Goal: Contribute content

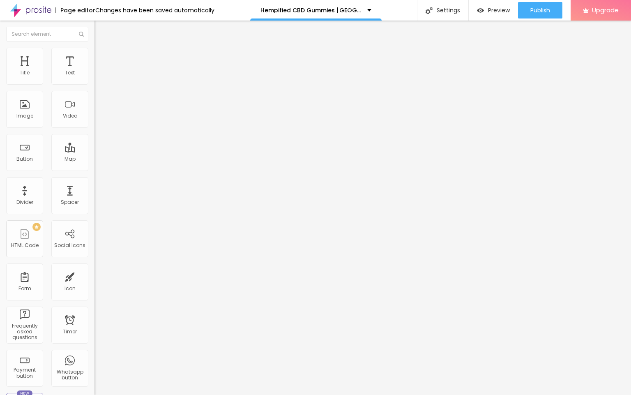
click at [94, 77] on input "entre em contato" at bounding box center [143, 73] width 99 height 8
paste input "👇❗❗𝐒𝐡𝐨𝐩𝐍𝐨𝐰❗❗👇"
type input "👇❗❗𝐒𝐡𝐨𝐩𝐍𝐨𝐰❗❗👇"
click at [94, 169] on input "https://" at bounding box center [143, 165] width 99 height 8
paste input "[DOMAIN_NAME][URL]"
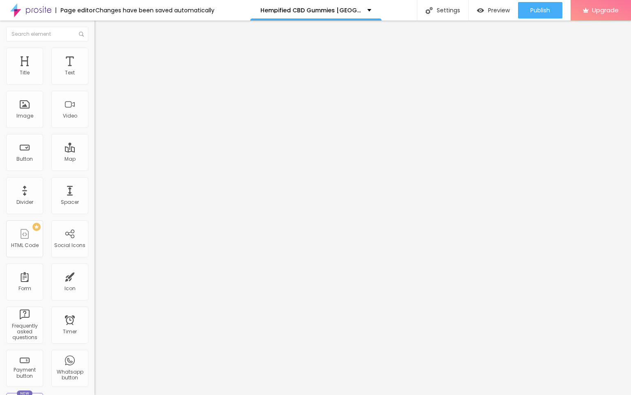
scroll to position [0, 52]
type input "[URL][DOMAIN_NAME]"
click at [94, 169] on input "[URL][DOMAIN_NAME]" at bounding box center [143, 165] width 99 height 8
click at [94, 71] on span "Change image" at bounding box center [116, 67] width 44 height 7
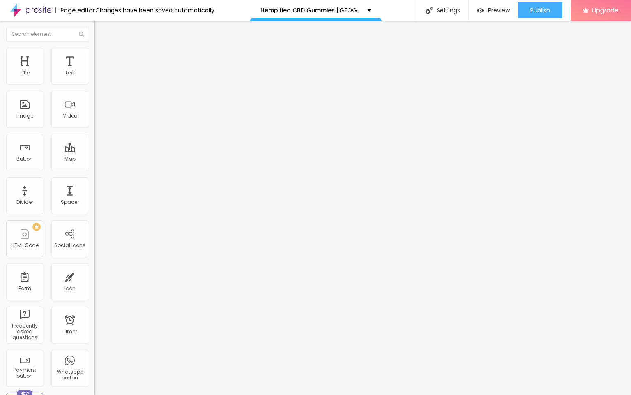
click at [94, 168] on input "https://" at bounding box center [143, 164] width 99 height 8
paste input "[DOMAIN_NAME][URL]"
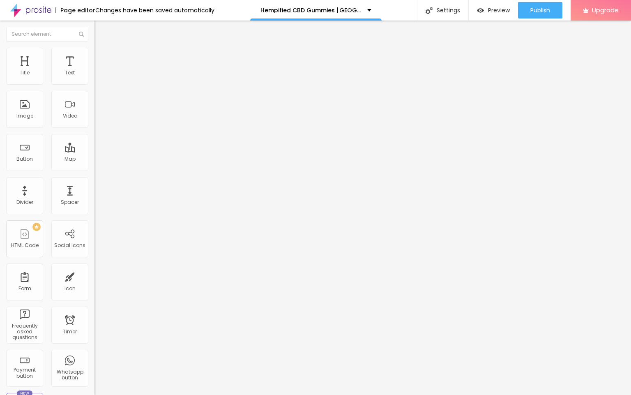
scroll to position [0, 52]
type input "[URL][DOMAIN_NAME]"
click at [414, 11] on span "Publish" at bounding box center [540, 10] width 20 height 7
click at [31, 10] on img at bounding box center [30, 10] width 41 height 21
